Goal: Information Seeking & Learning: Learn about a topic

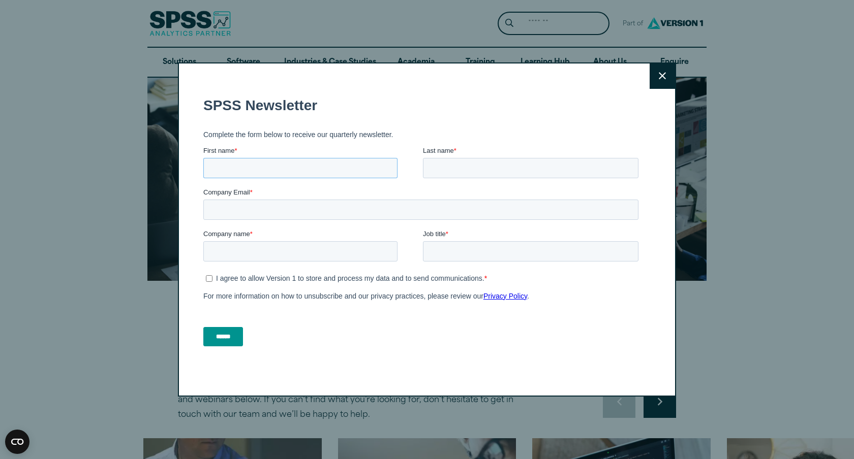
click at [324, 162] on input "First name *" at bounding box center [300, 167] width 194 height 20
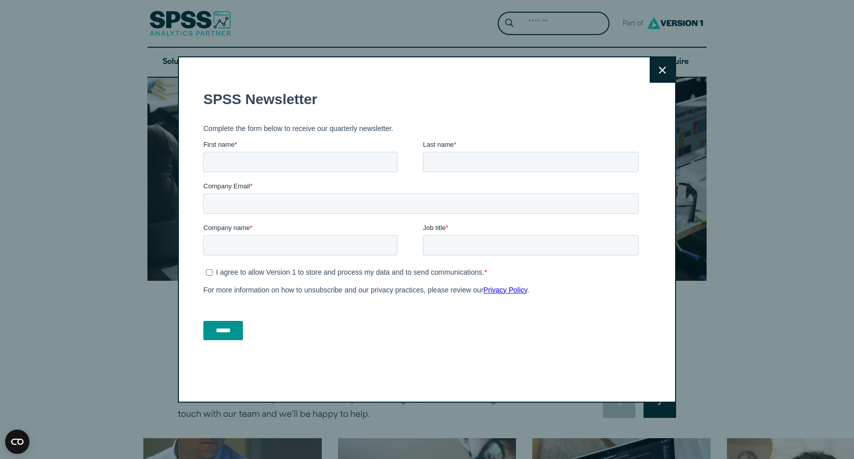
click at [665, 80] on button "Close" at bounding box center [661, 69] width 25 height 25
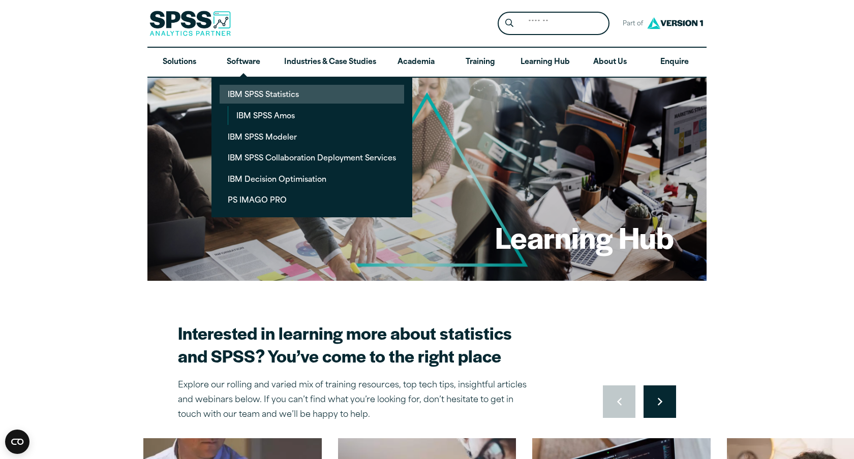
click at [259, 96] on link "IBM SPSS Statistics" at bounding box center [311, 94] width 184 height 19
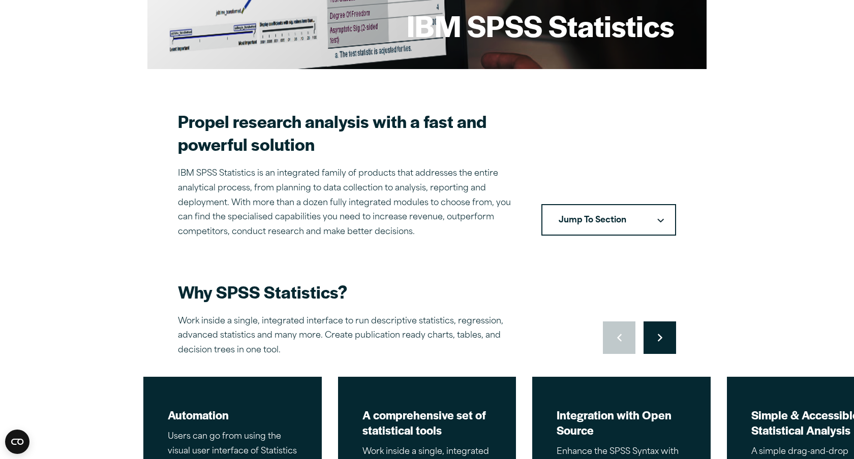
scroll to position [289, 0]
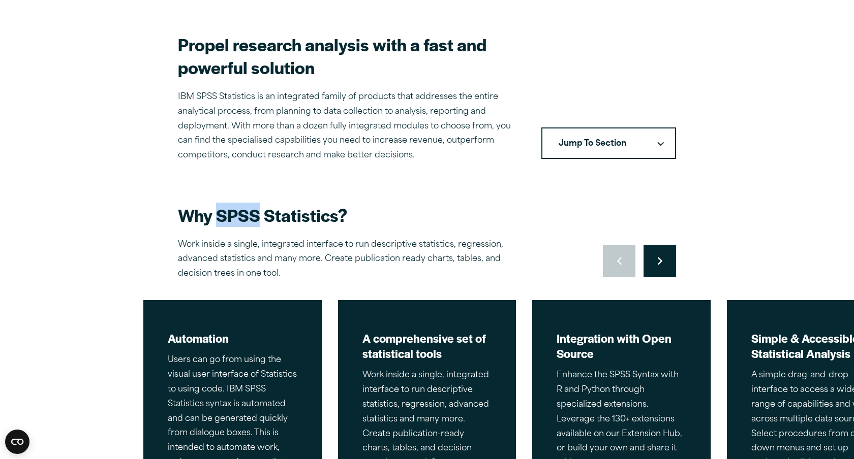
drag, startPoint x: 217, startPoint y: 212, endPoint x: 261, endPoint y: 215, distance: 43.3
click at [261, 215] on h2 "Why SPSS Statistics?" at bounding box center [356, 215] width 356 height 23
copy h2 "SPSS"
